Goal: Task Accomplishment & Management: Complete application form

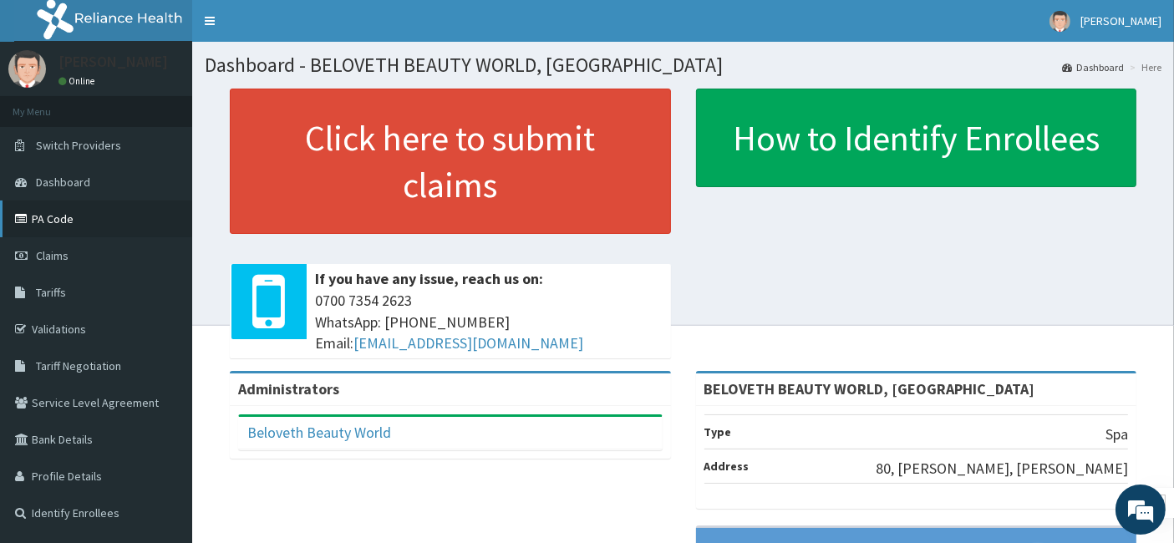
click at [79, 218] on link "PA Code" at bounding box center [96, 219] width 192 height 37
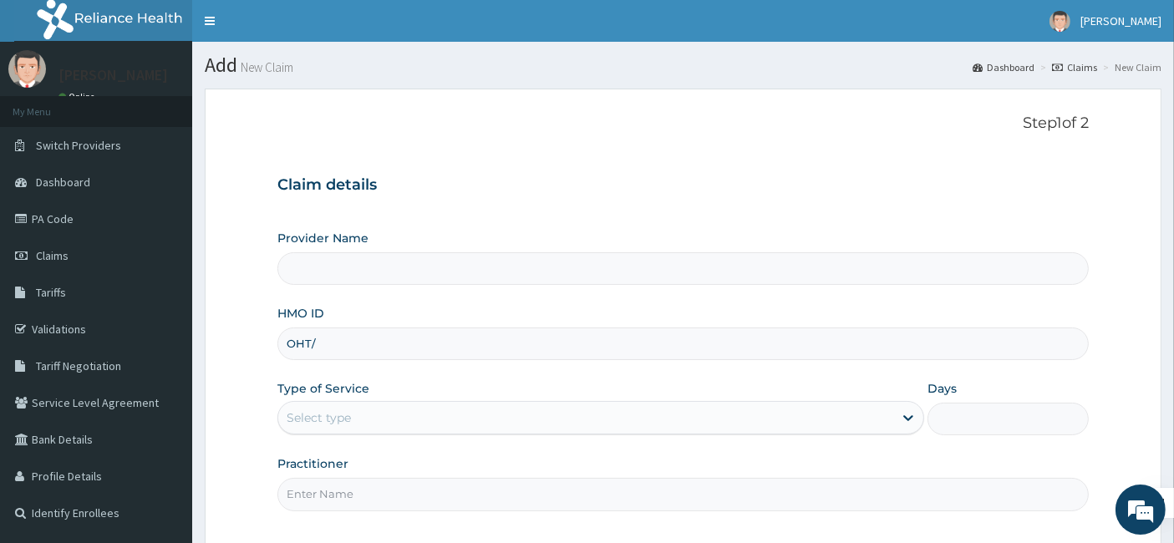
type input "OHT/1"
type input "BELOVETH BEAUTY WORLD, [GEOGRAPHIC_DATA]"
type input "1"
type input "oht/12728/a"
click at [423, 446] on div "Provider Name BELOVETH BEAUTY WORLD, IBADAN HMO ID oht/12728/a Type of Service …" at bounding box center [683, 370] width 812 height 281
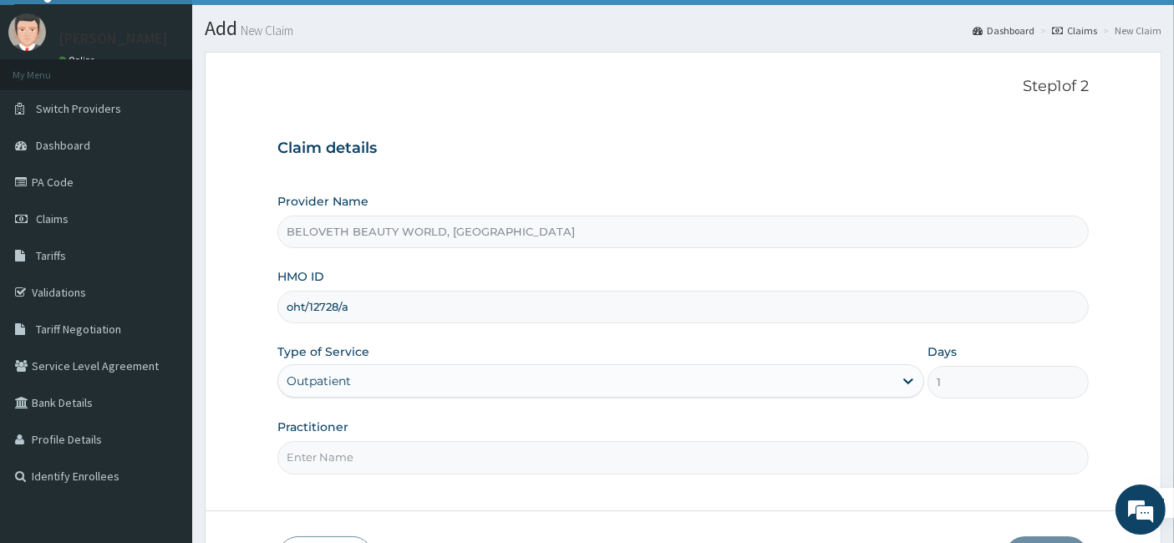
scroll to position [153, 0]
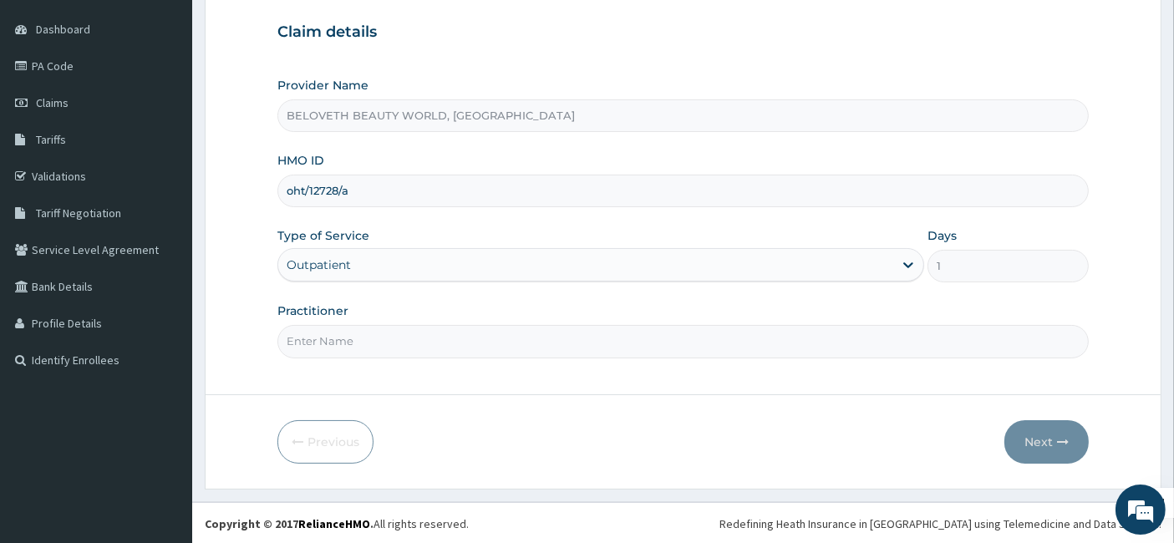
click at [436, 338] on input "Practitioner" at bounding box center [683, 341] width 812 height 33
type input "Oyindamola"
click at [1041, 447] on button "Next" at bounding box center [1047, 441] width 84 height 43
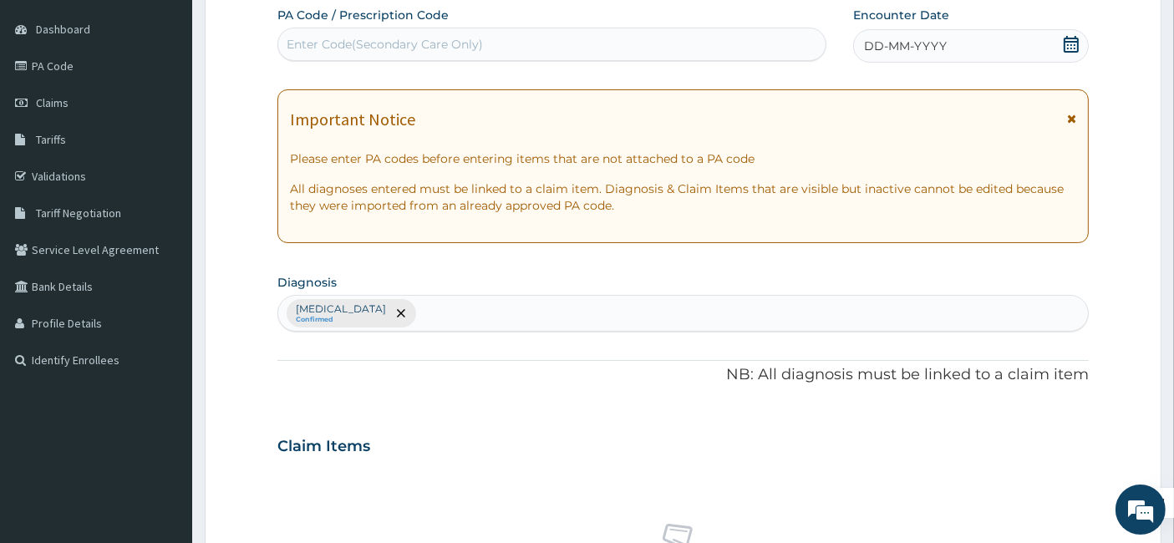
click at [394, 45] on div "Enter Code(Secondary Care Only)" at bounding box center [385, 44] width 196 height 17
paste input "PA/8E5258"
type input "PA/8E5258"
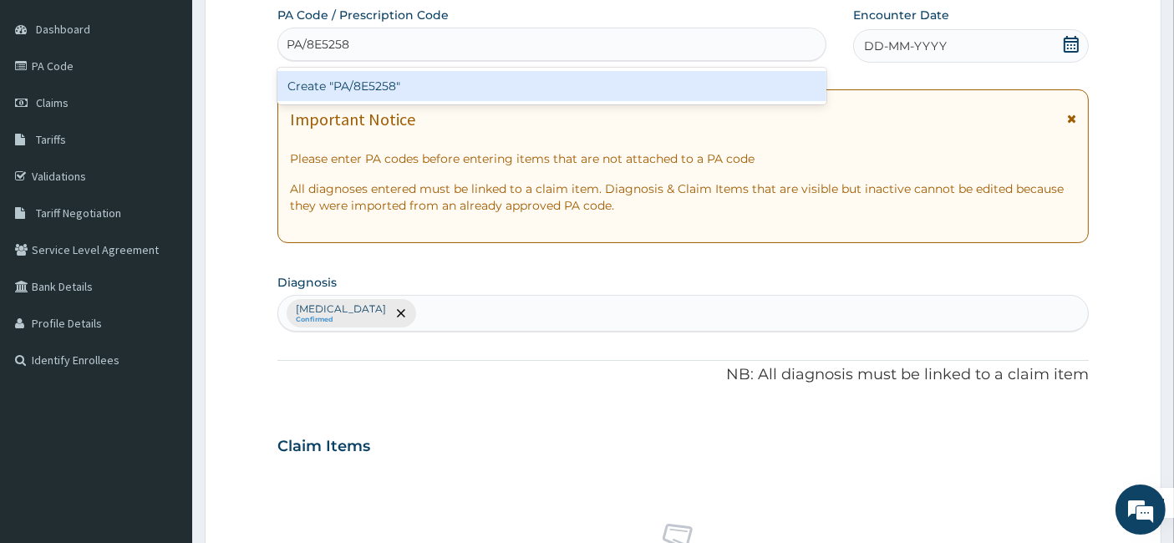
click at [353, 74] on div "Create "PA/8E5258"" at bounding box center [552, 86] width 550 height 30
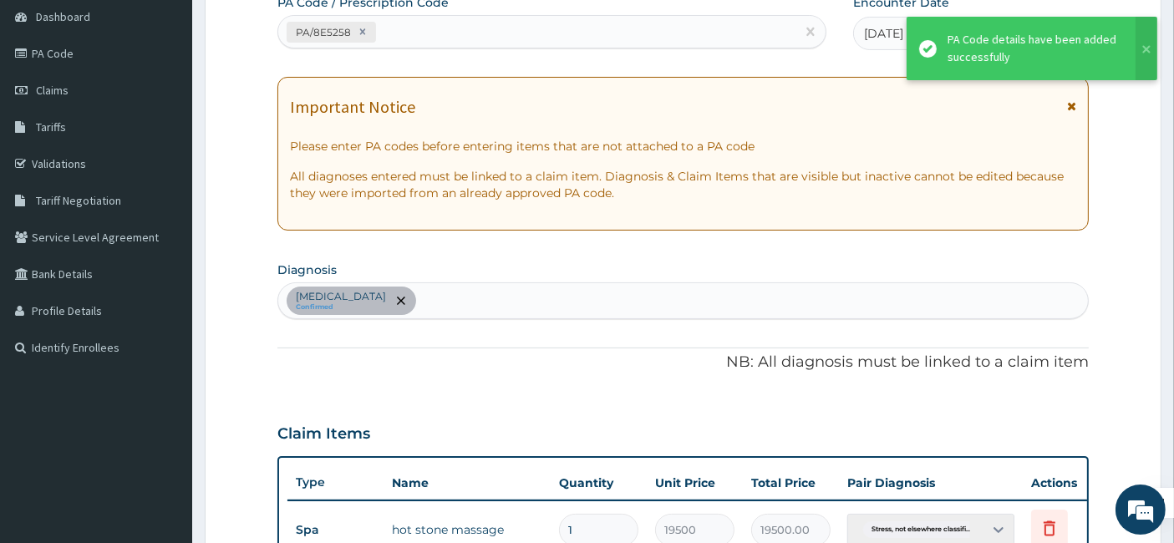
scroll to position [592, 0]
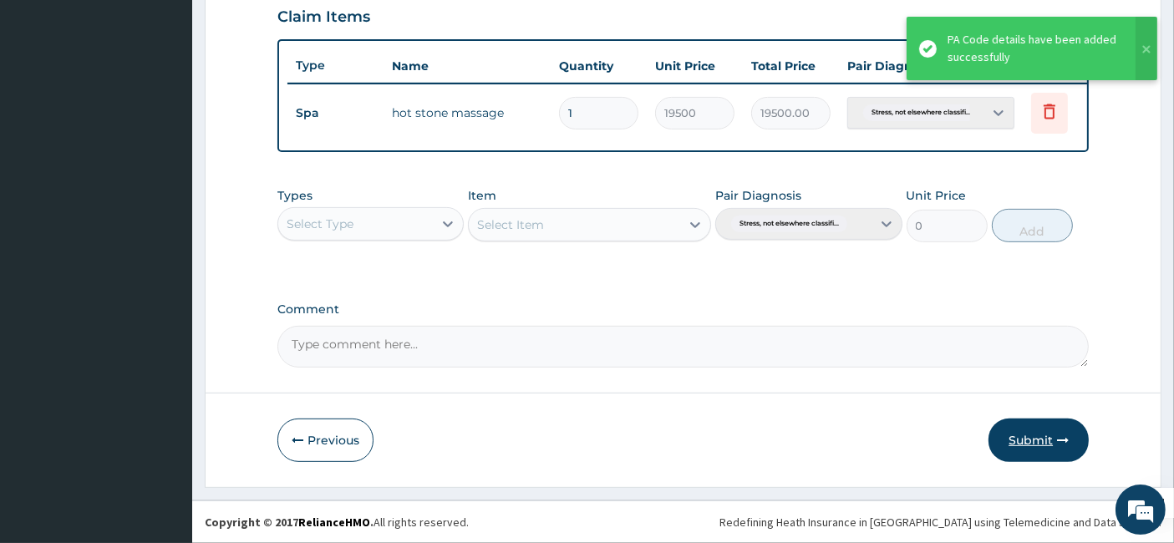
click at [1026, 435] on button "Submit" at bounding box center [1039, 440] width 100 height 43
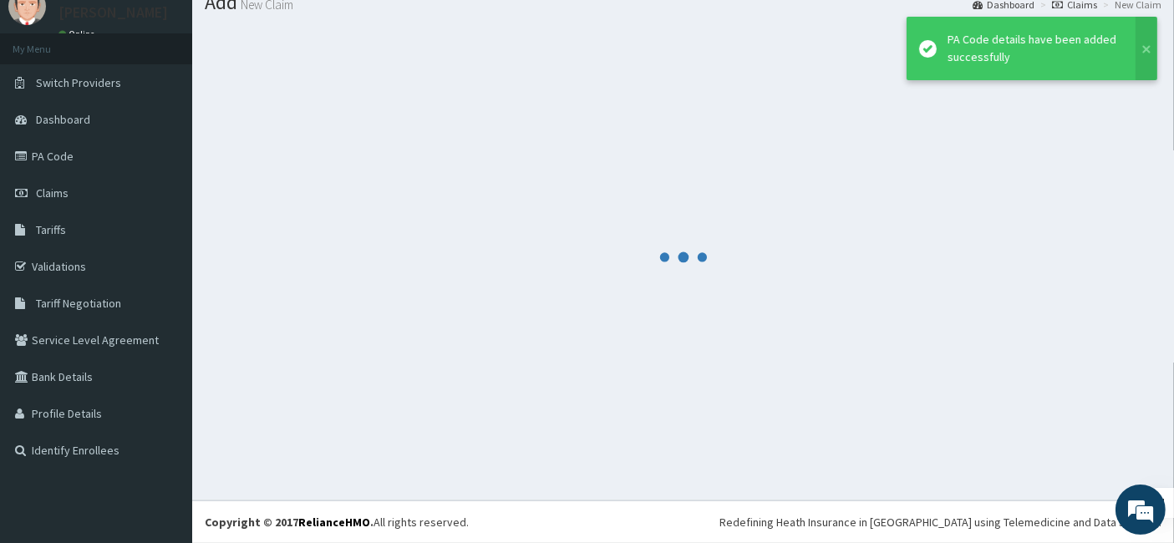
scroll to position [62, 0]
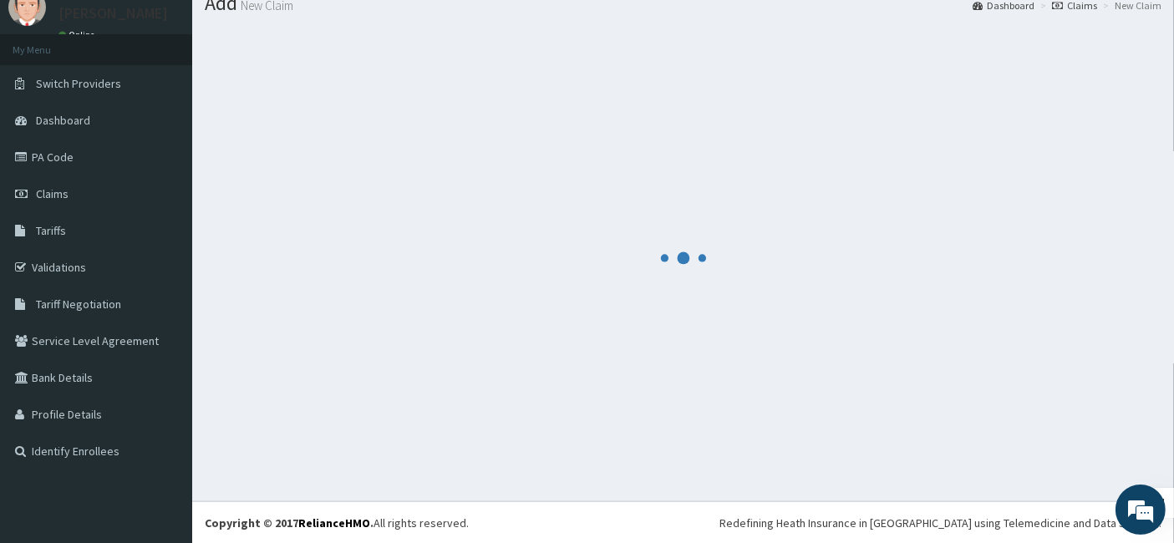
click at [764, 362] on div at bounding box center [683, 258] width 957 height 462
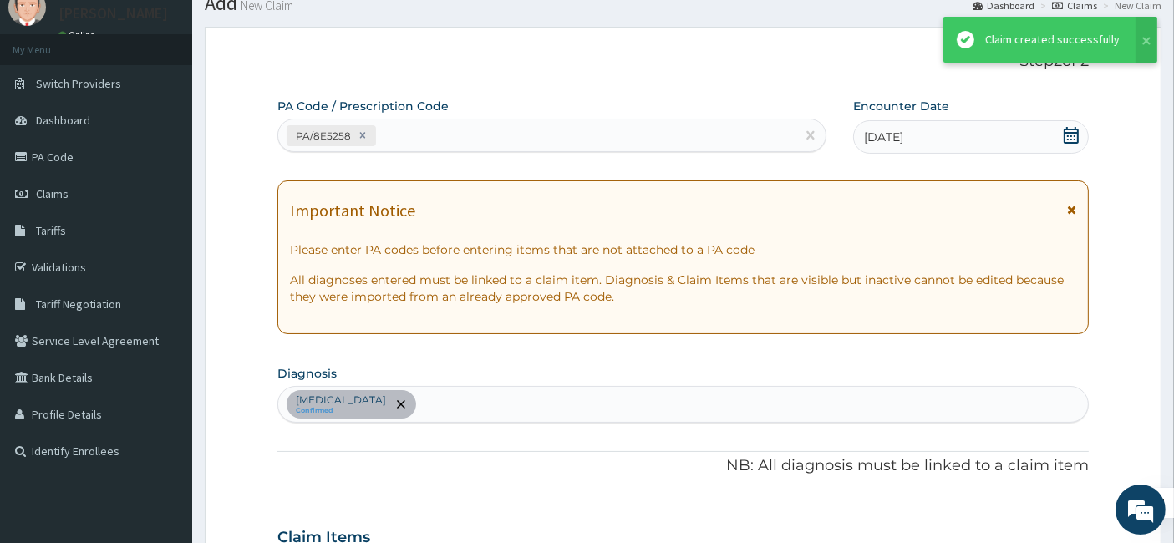
scroll to position [592, 0]
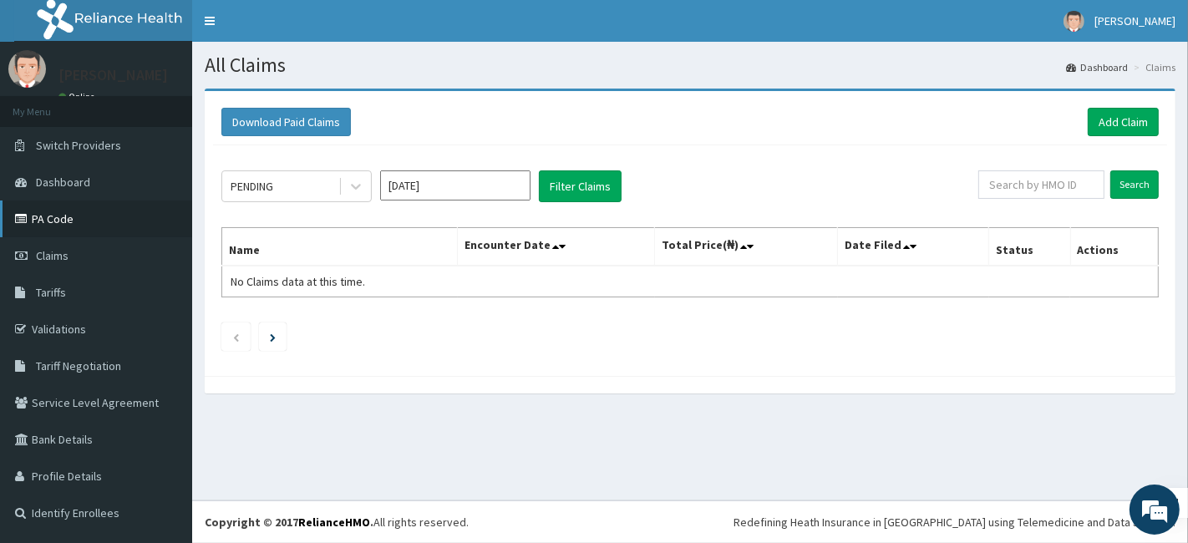
click at [124, 226] on link "PA Code" at bounding box center [96, 219] width 192 height 37
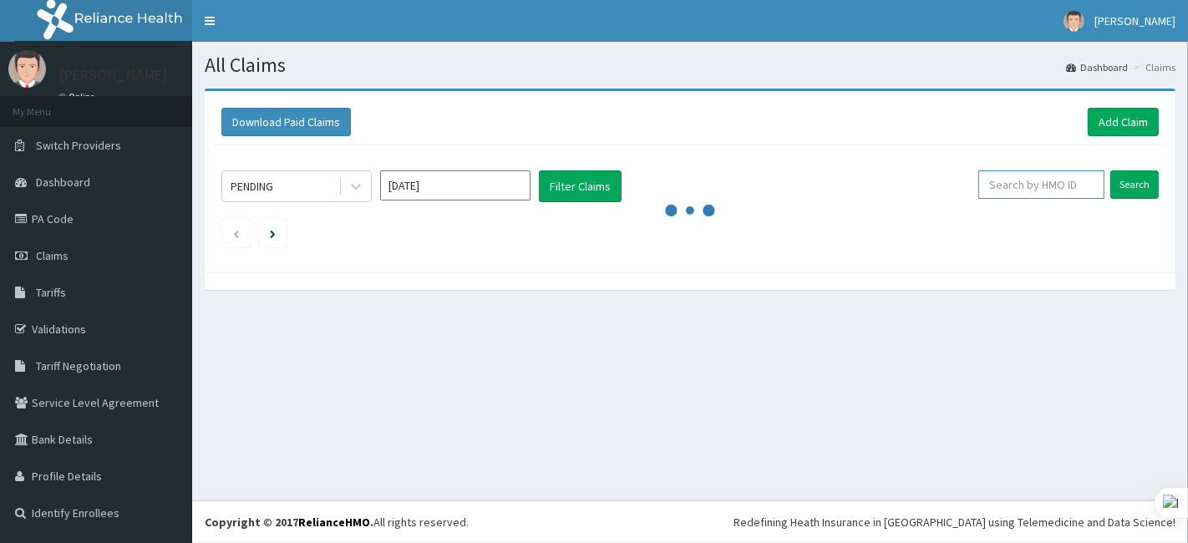
click at [1097, 175] on input "text" at bounding box center [1042, 184] width 126 height 28
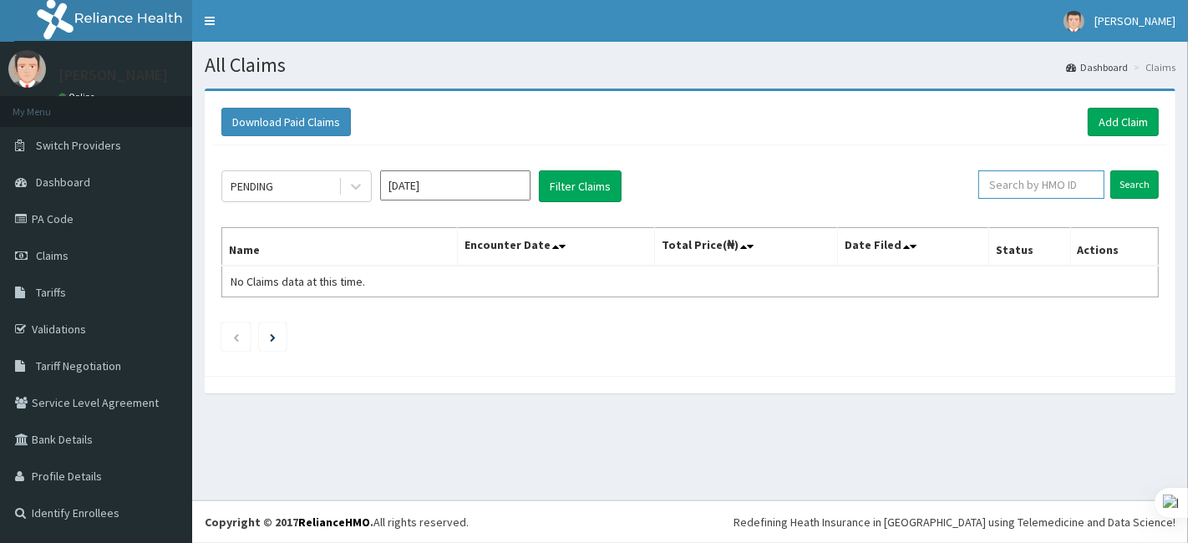
paste input "API/10171/B"
type input "API/10171/B"
click at [1143, 187] on input "Search" at bounding box center [1135, 184] width 48 height 28
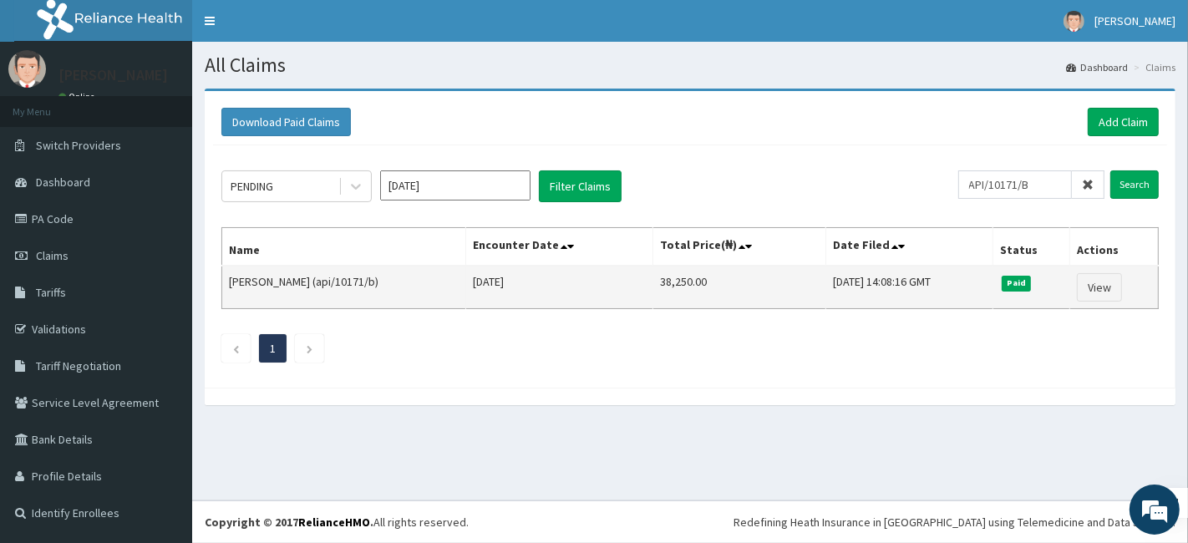
click at [863, 266] on td "Tue, 30 Sep 2025 14:08:16 GMT" at bounding box center [909, 287] width 167 height 43
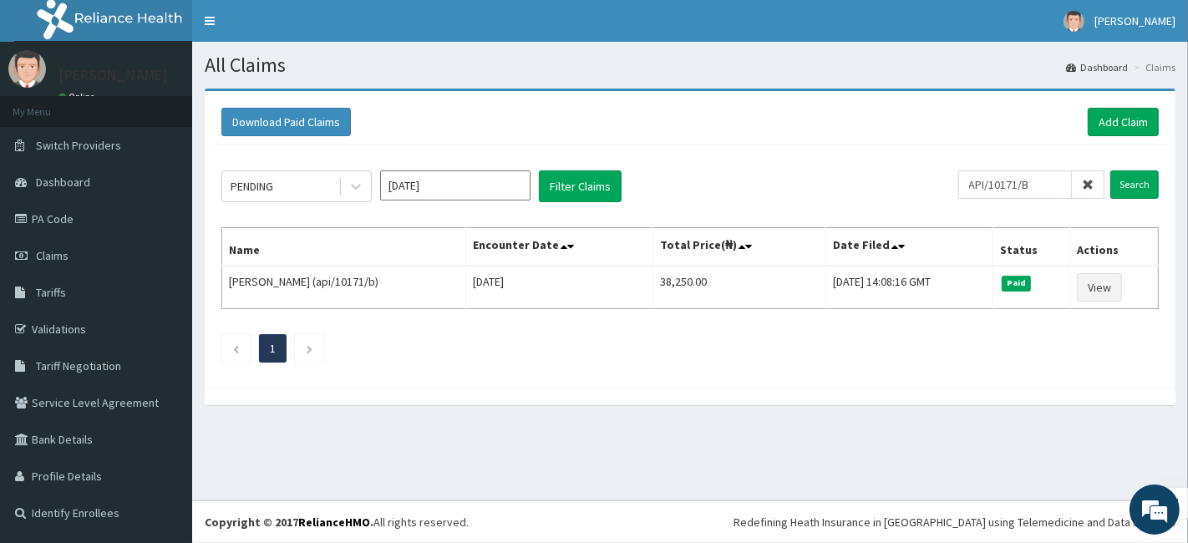
click at [778, 180] on div "PENDING Oct 2025 Filter Claims" at bounding box center [589, 186] width 737 height 32
click at [115, 145] on span "Switch Providers" at bounding box center [78, 145] width 85 height 15
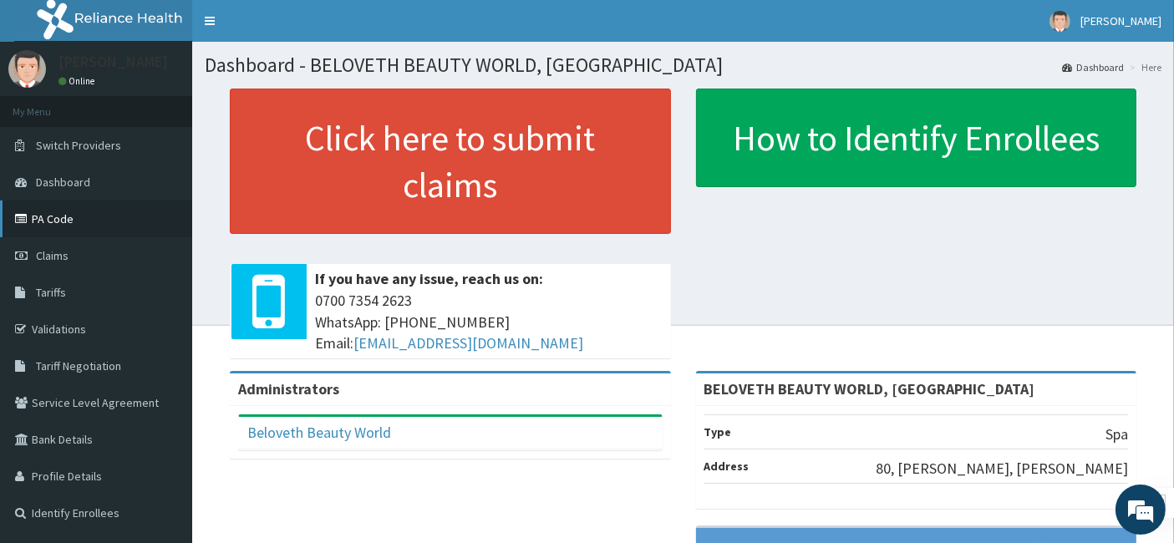
click at [90, 223] on link "PA Code" at bounding box center [96, 219] width 192 height 37
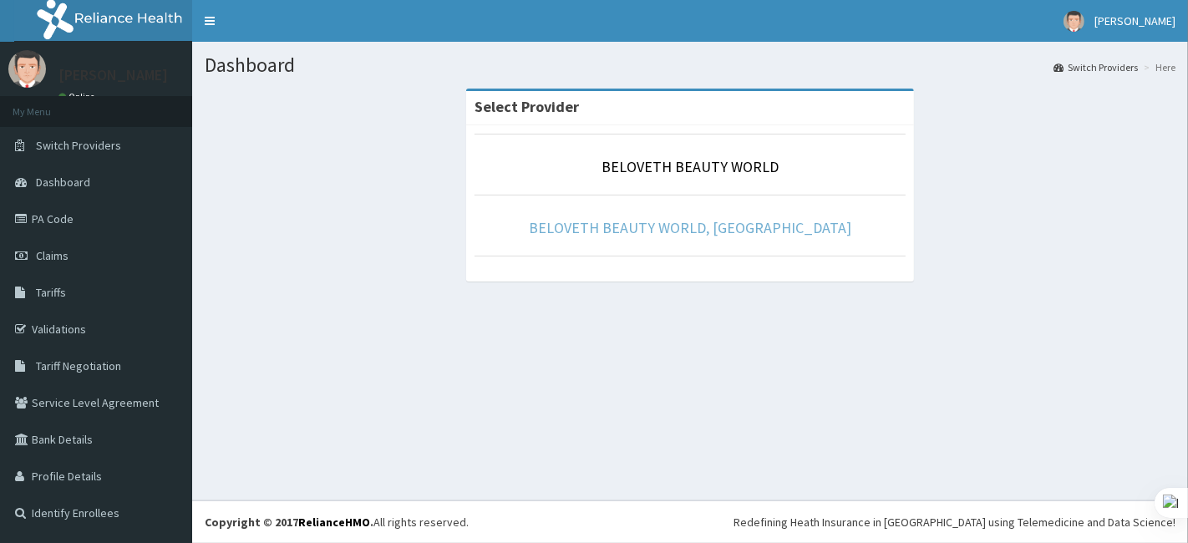
click at [695, 229] on link "BELOVETH BEAUTY WORLD, [GEOGRAPHIC_DATA]" at bounding box center [690, 227] width 323 height 19
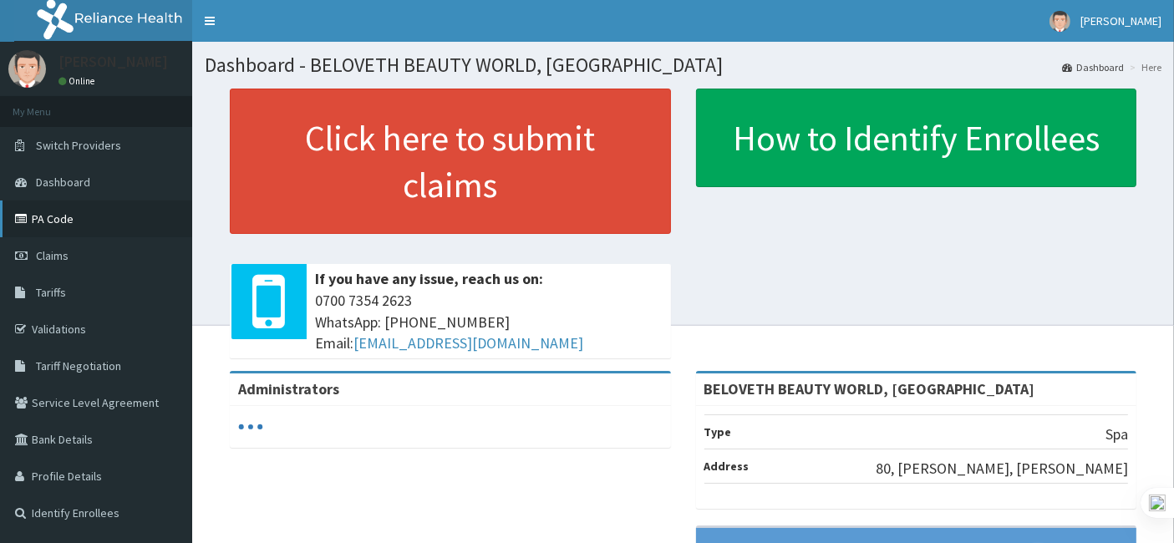
click at [67, 218] on link "PA Code" at bounding box center [96, 219] width 192 height 37
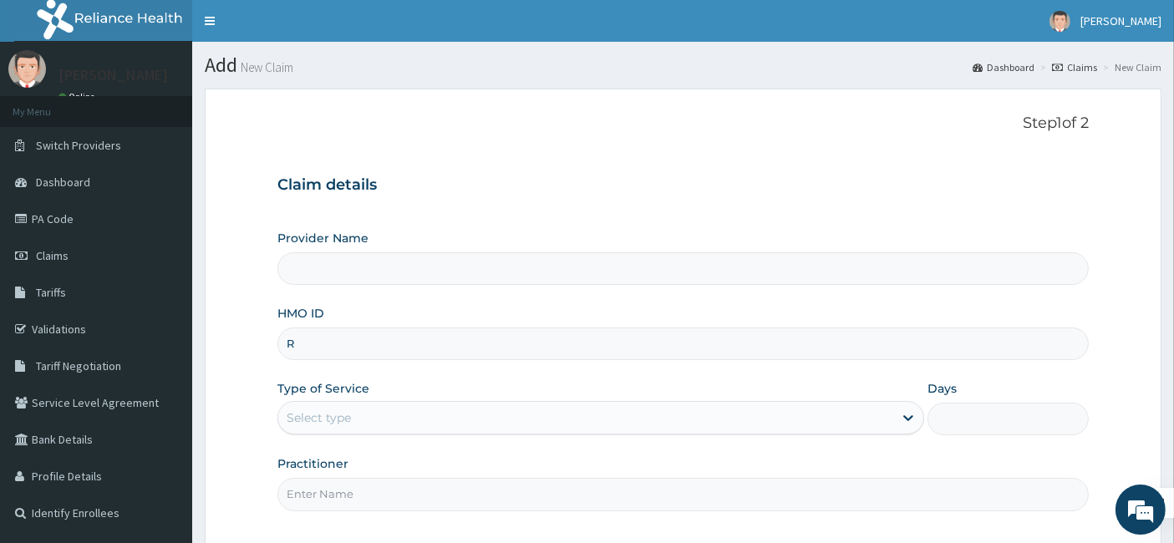
type input "RE"
type input "BELOVETH BEAUTY WORLD, [GEOGRAPHIC_DATA]"
type input "1"
type input "REL/10471/A"
click at [344, 493] on input "Practitioner" at bounding box center [683, 494] width 812 height 33
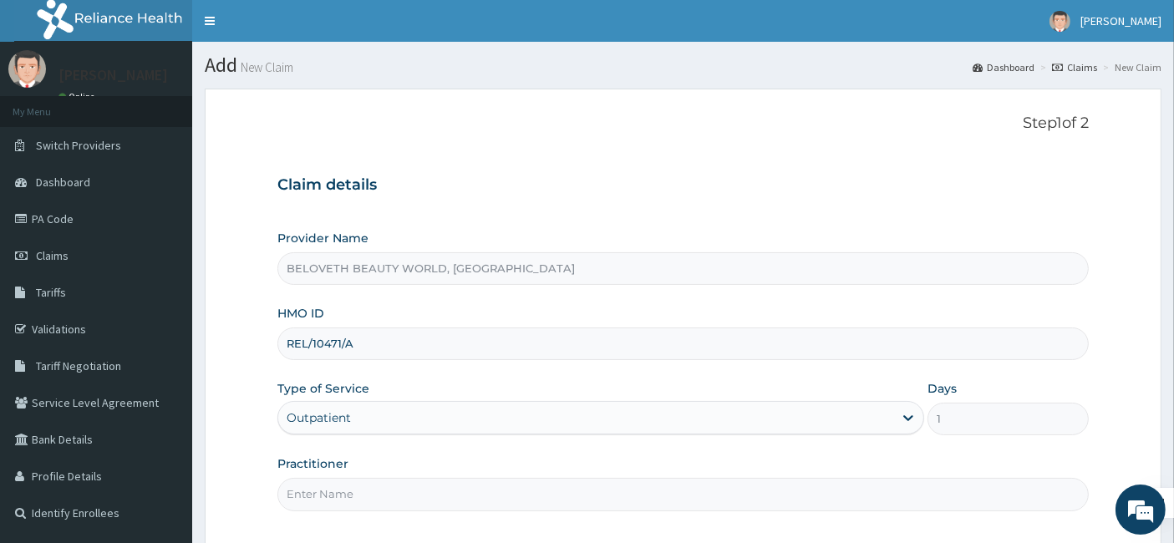
type input "Oyindamola"
click at [410, 440] on div "Provider Name BELOVETH BEAUTY WORLD, IBADAN HMO ID REL/10471/A Type of Service …" at bounding box center [683, 370] width 812 height 281
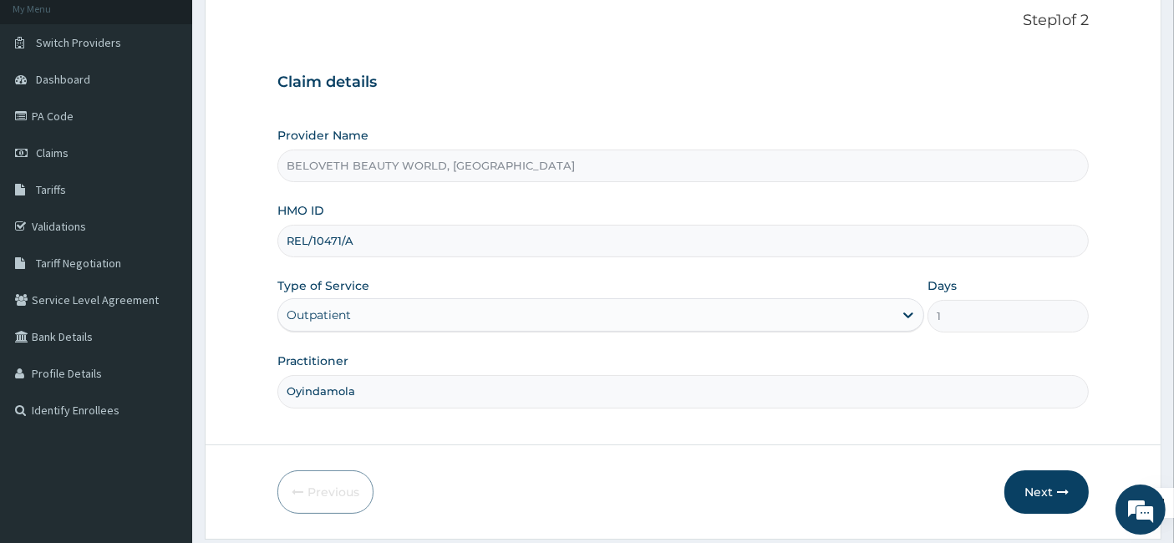
scroll to position [153, 0]
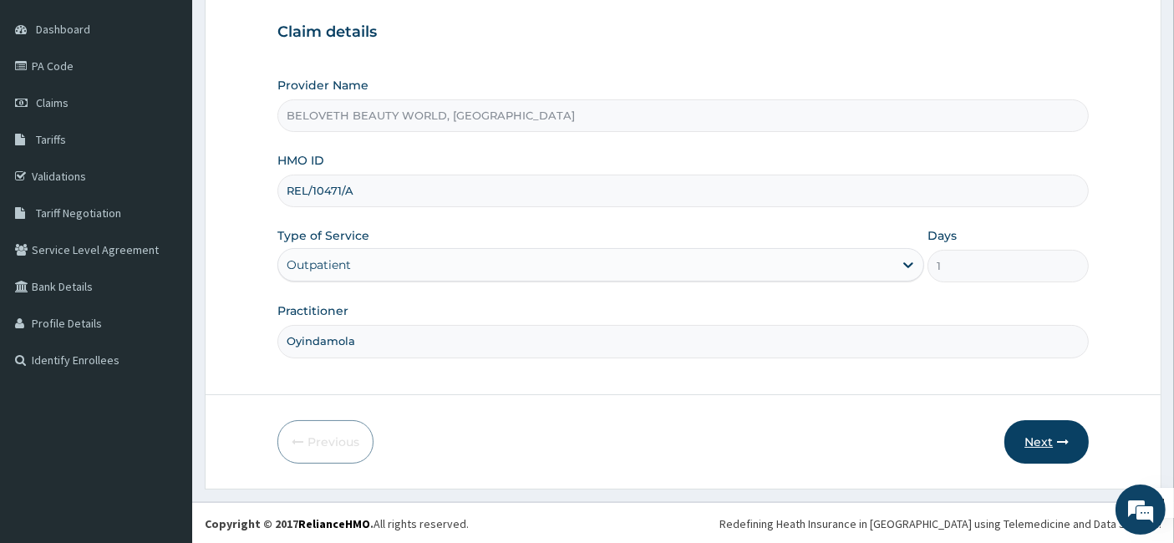
click at [1036, 443] on button "Next" at bounding box center [1047, 441] width 84 height 43
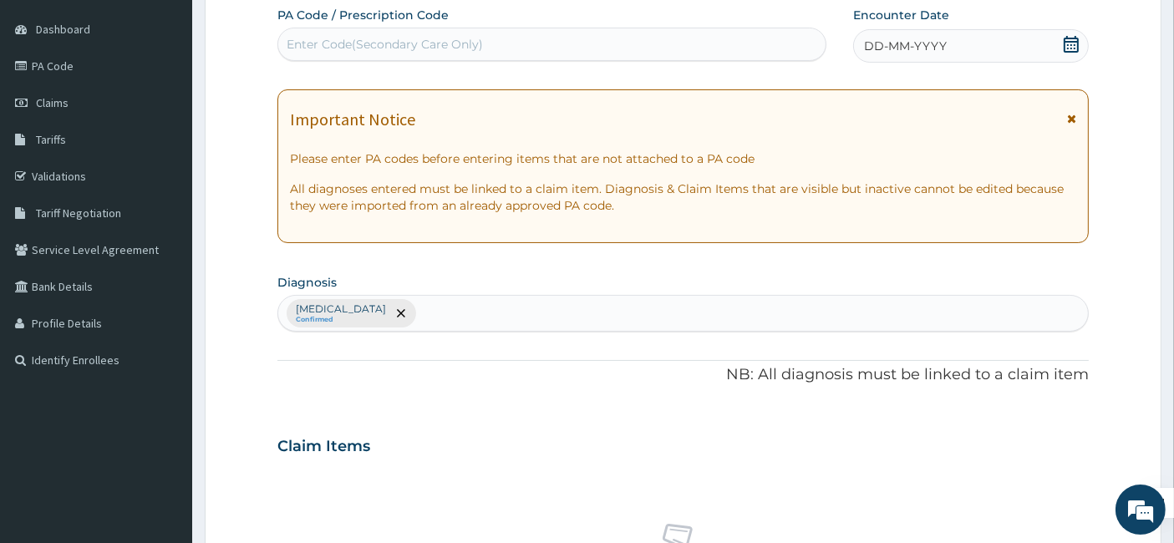
click at [312, 50] on div "Enter Code(Secondary Care Only)" at bounding box center [385, 44] width 196 height 17
paste input "PA/FA95C4"
type input "PA/FA95C4"
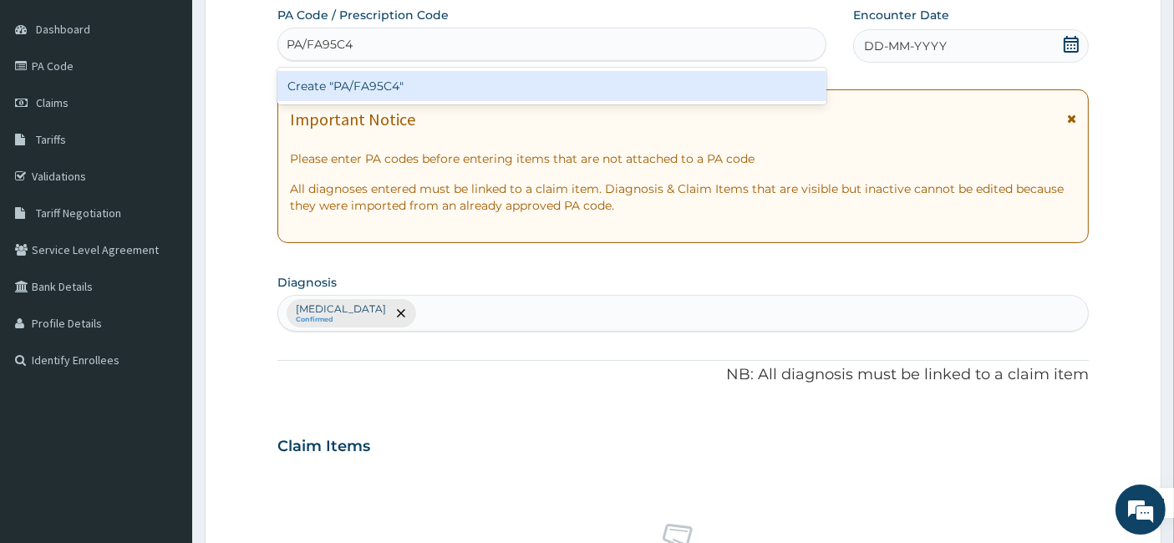
click at [351, 91] on div "Create "PA/FA95C4"" at bounding box center [552, 86] width 550 height 30
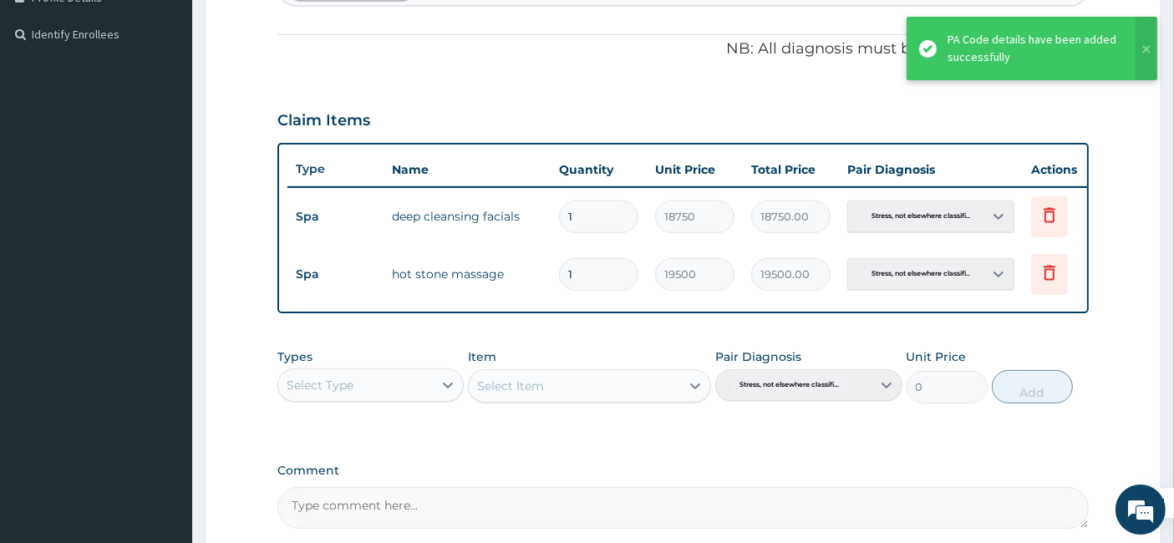
scroll to position [650, 0]
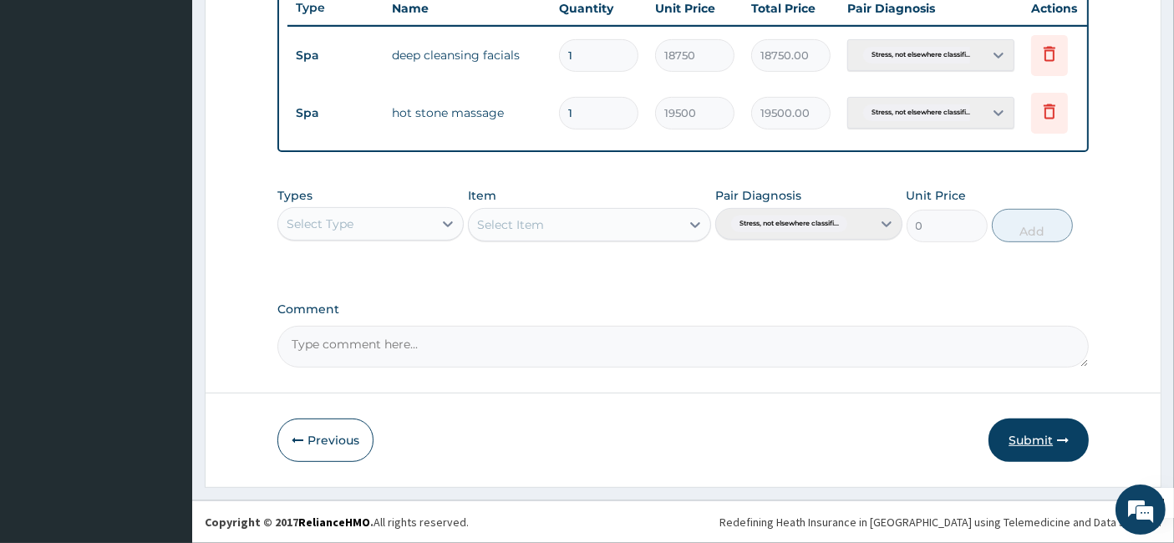
click at [1031, 438] on button "Submit" at bounding box center [1039, 440] width 100 height 43
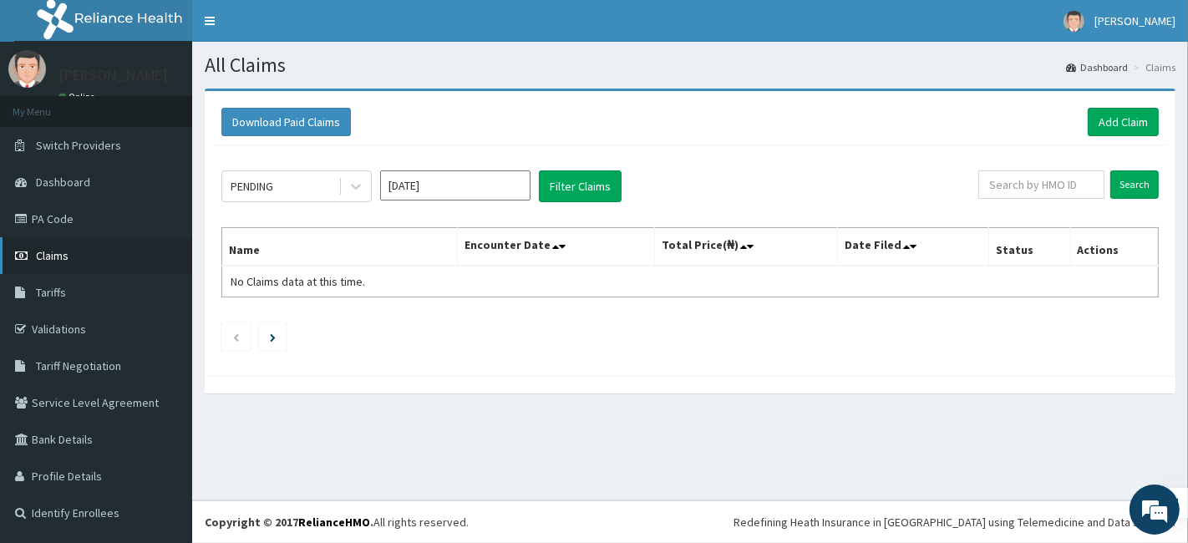
click at [68, 267] on link "Claims" at bounding box center [96, 255] width 192 height 37
